Goal: Information Seeking & Learning: Learn about a topic

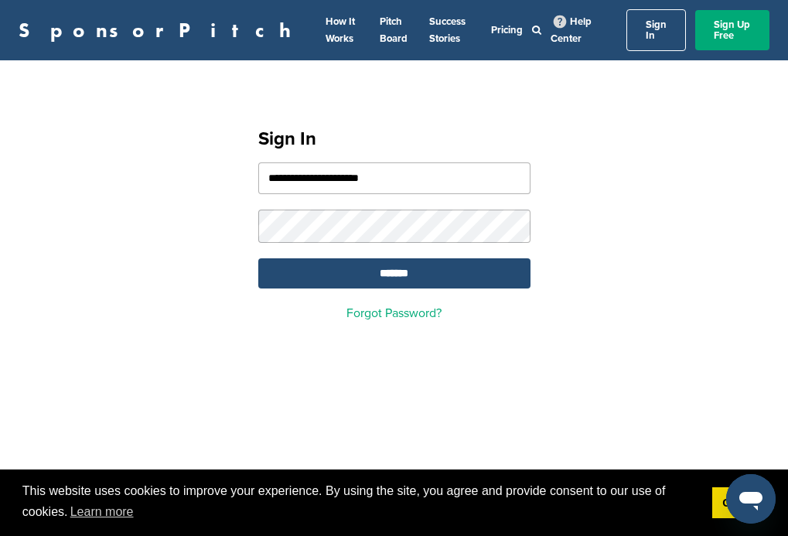
type input "**********"
click at [394, 265] on input "*******" at bounding box center [394, 273] width 272 height 30
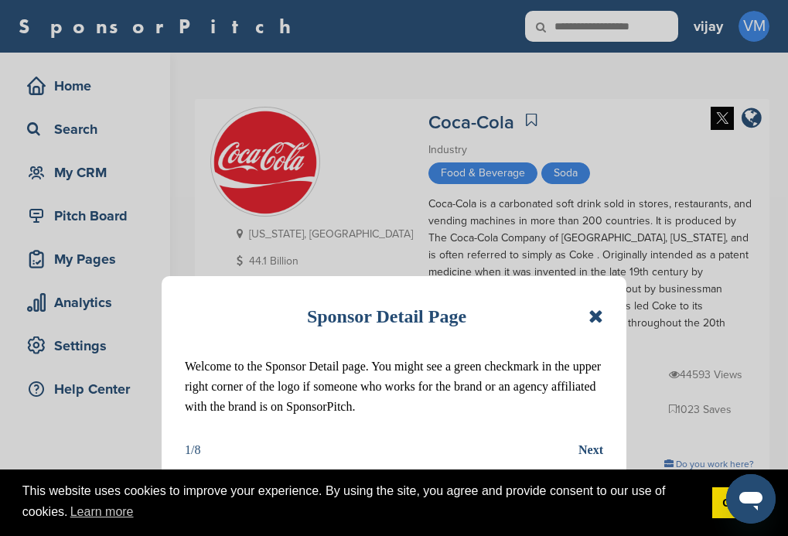
click at [597, 319] on icon at bounding box center [596, 316] width 15 height 19
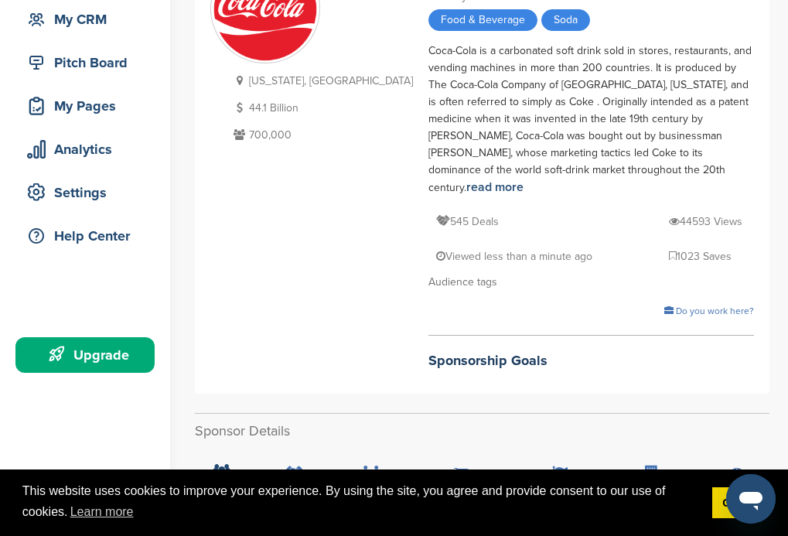
scroll to position [155, 0]
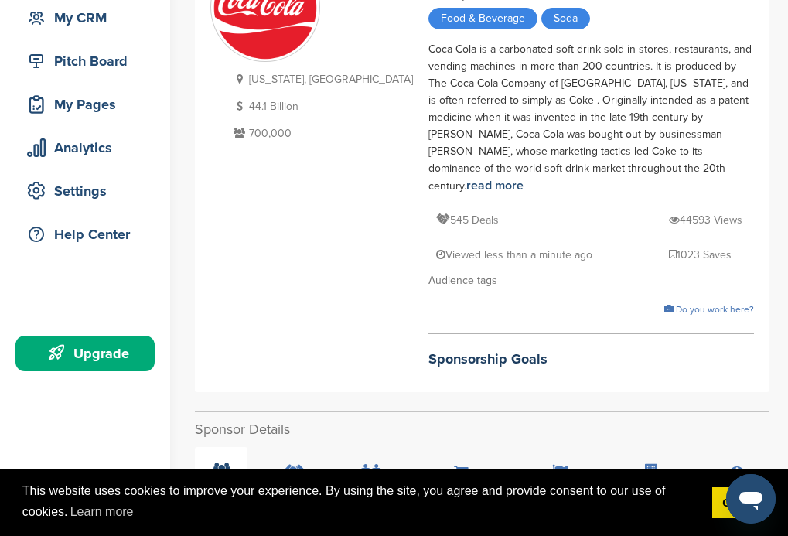
click at [221, 463] on icon at bounding box center [222, 470] width 16 height 15
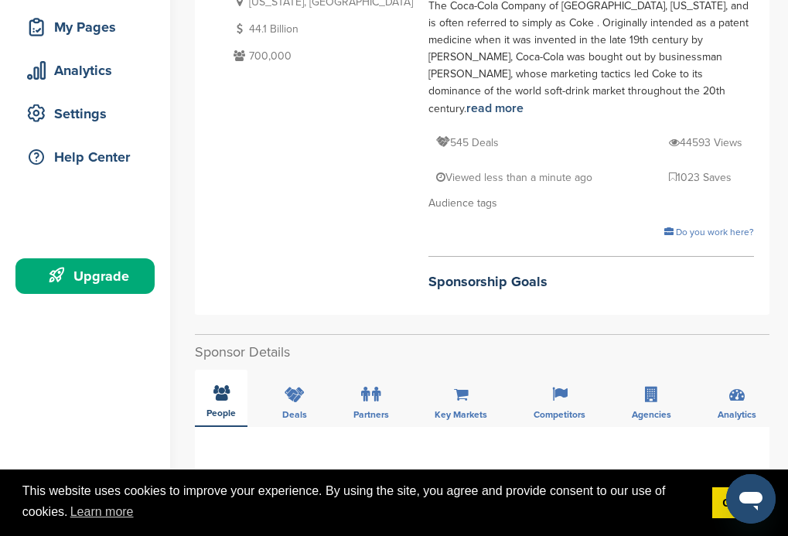
scroll to position [309, 0]
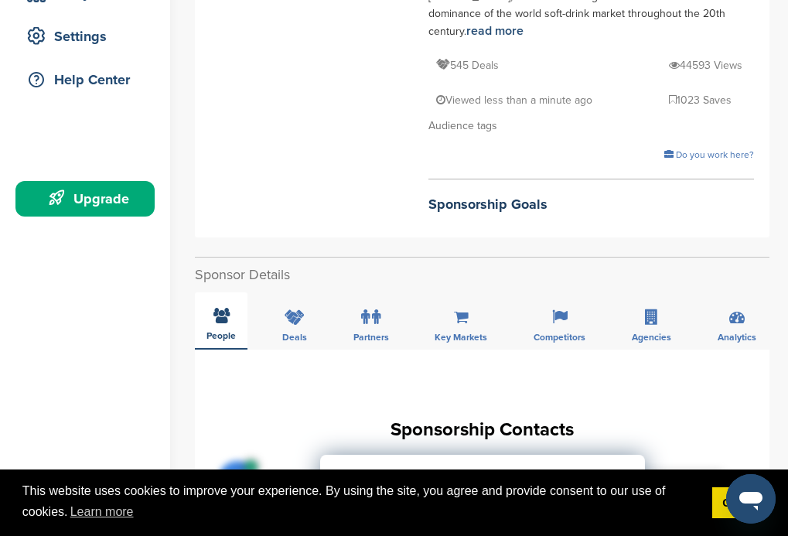
click at [221, 308] on icon at bounding box center [222, 315] width 16 height 15
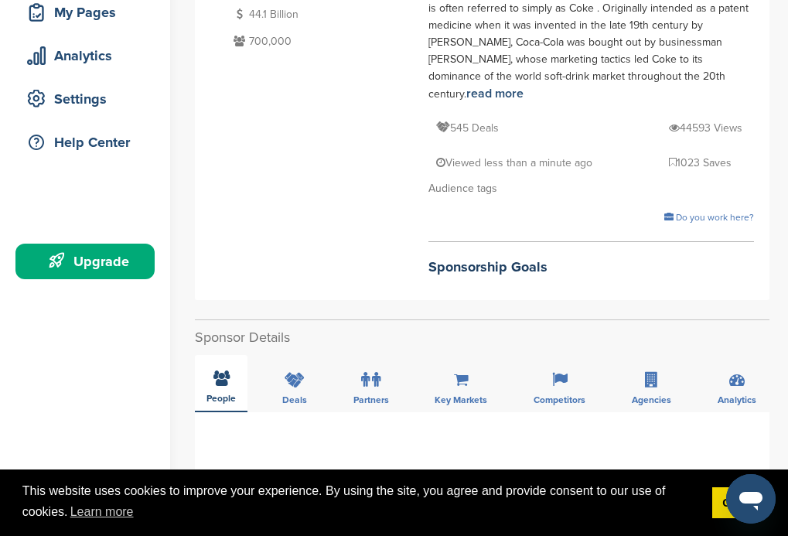
click at [221, 355] on div "People" at bounding box center [221, 383] width 53 height 57
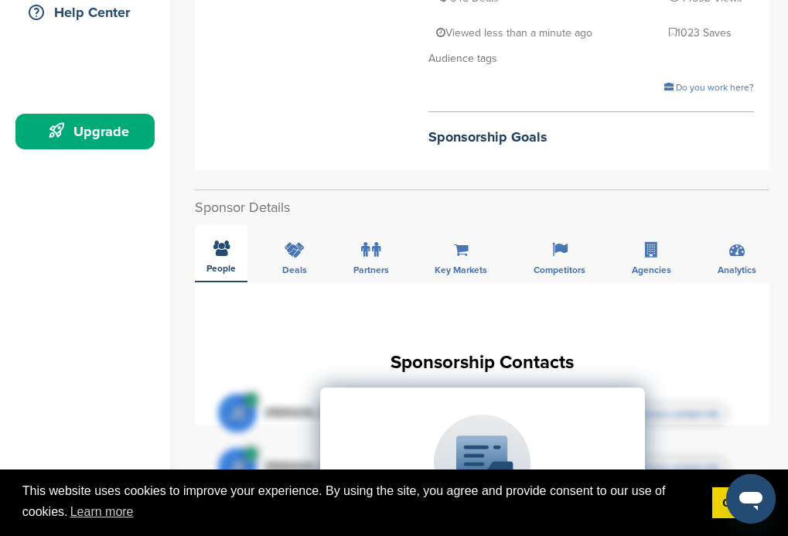
scroll to position [387, 0]
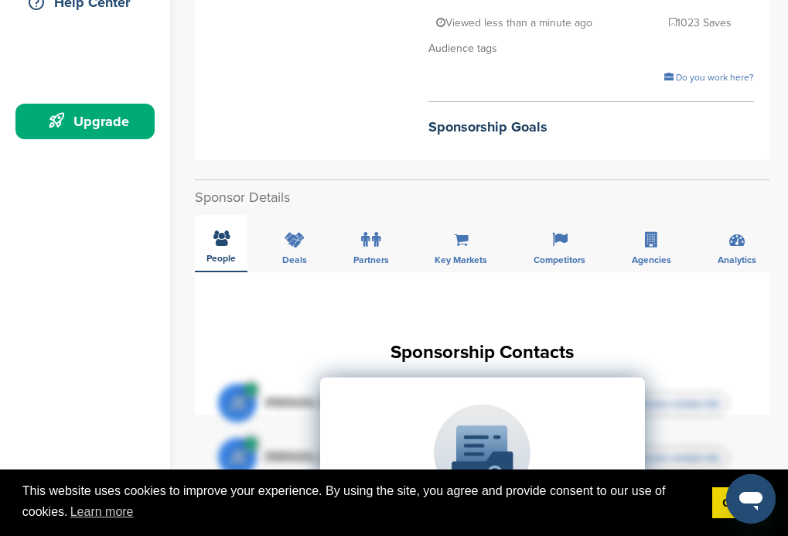
click at [221, 231] on icon at bounding box center [222, 238] width 16 height 15
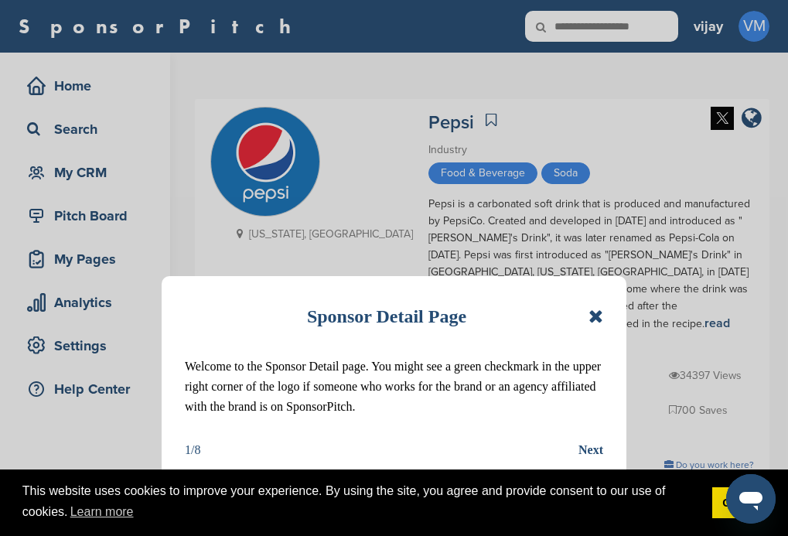
scroll to position [168, 0]
